Goal: Check status

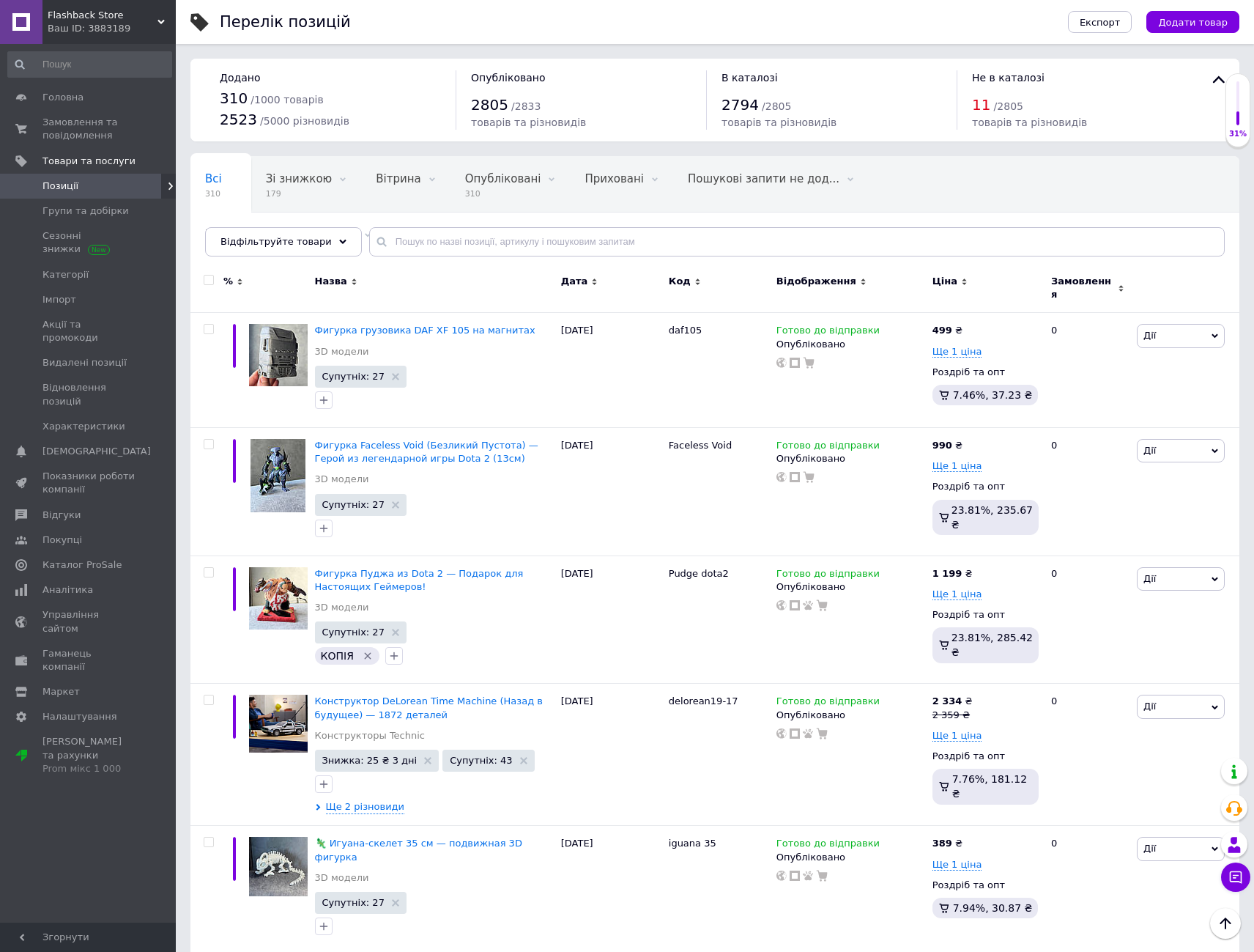
scroll to position [244, 0]
